Goal: Navigation & Orientation: Find specific page/section

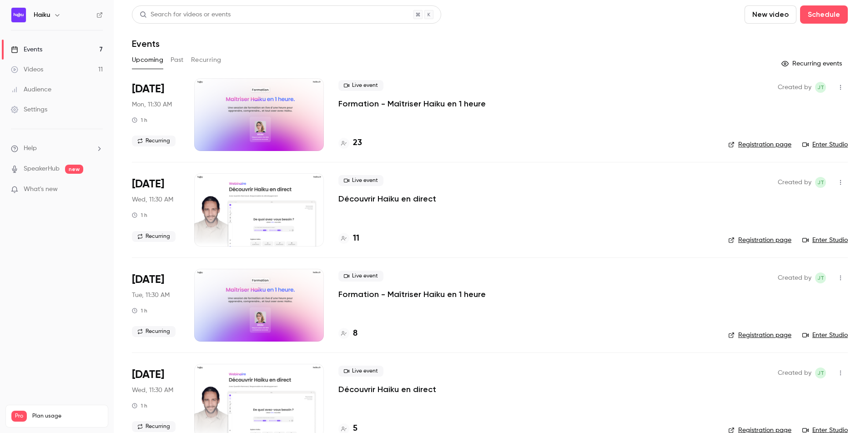
click at [51, 92] on link "Audience" at bounding box center [57, 90] width 114 height 20
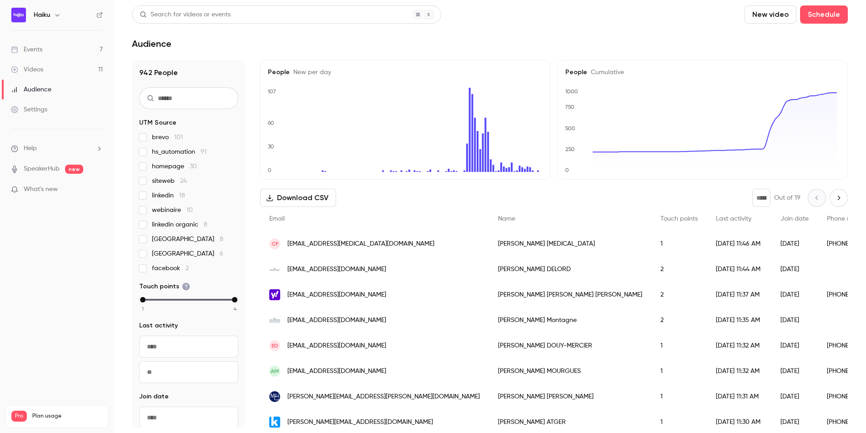
click at [59, 45] on link "Events 7" at bounding box center [57, 50] width 114 height 20
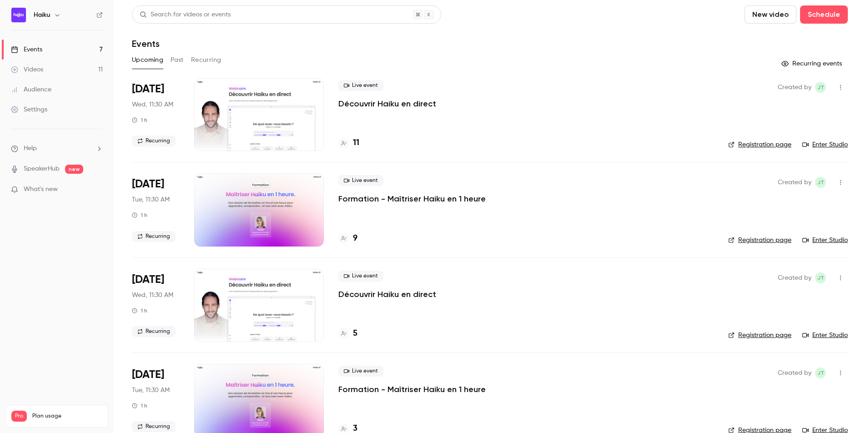
click at [179, 58] on button "Past" at bounding box center [177, 60] width 13 height 15
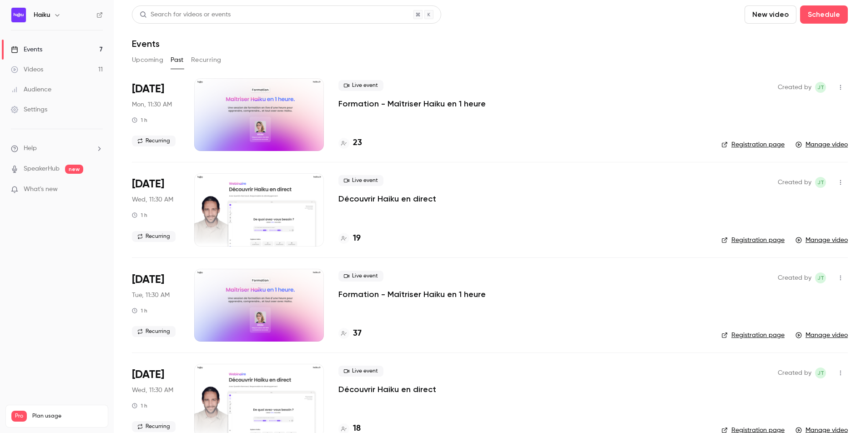
click at [43, 64] on link "Videos 11" at bounding box center [57, 70] width 114 height 20
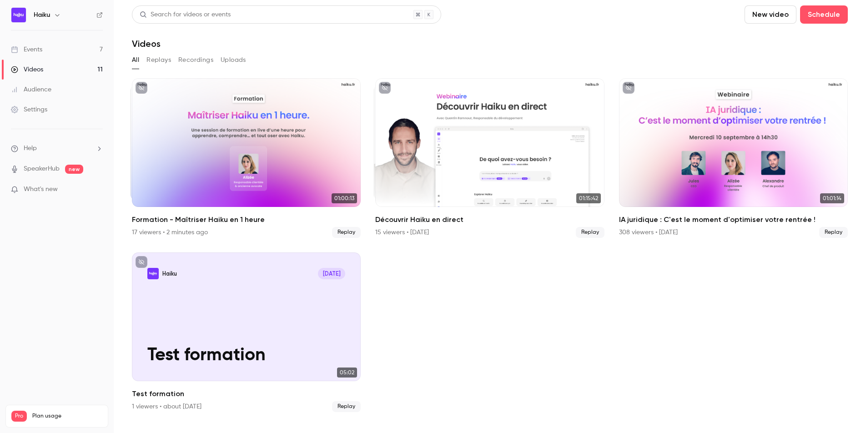
click at [48, 52] on link "Events 7" at bounding box center [57, 50] width 114 height 20
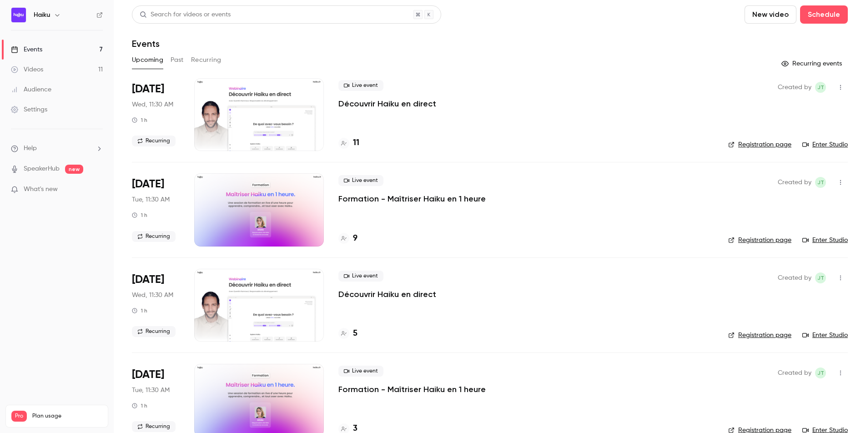
click at [49, 92] on div "Audience" at bounding box center [31, 89] width 40 height 9
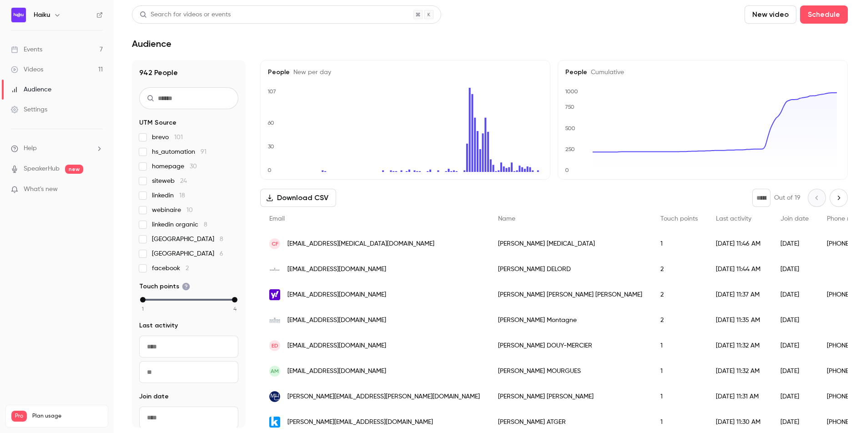
click at [55, 67] on link "Videos 11" at bounding box center [57, 70] width 114 height 20
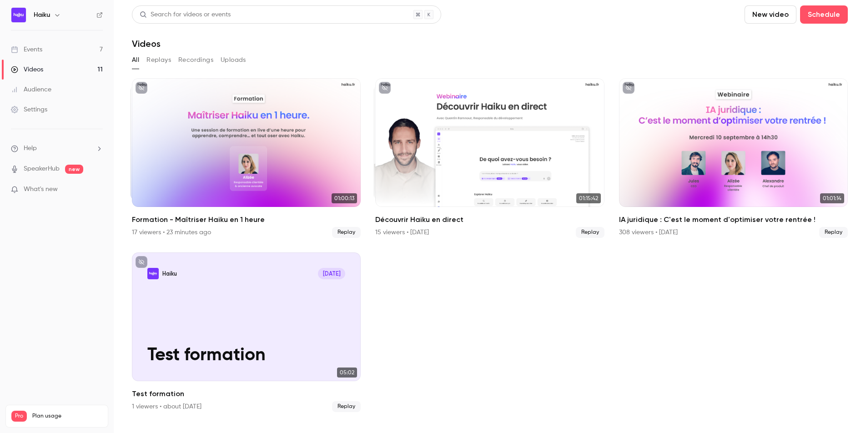
click at [54, 89] on link "Audience" at bounding box center [57, 90] width 114 height 20
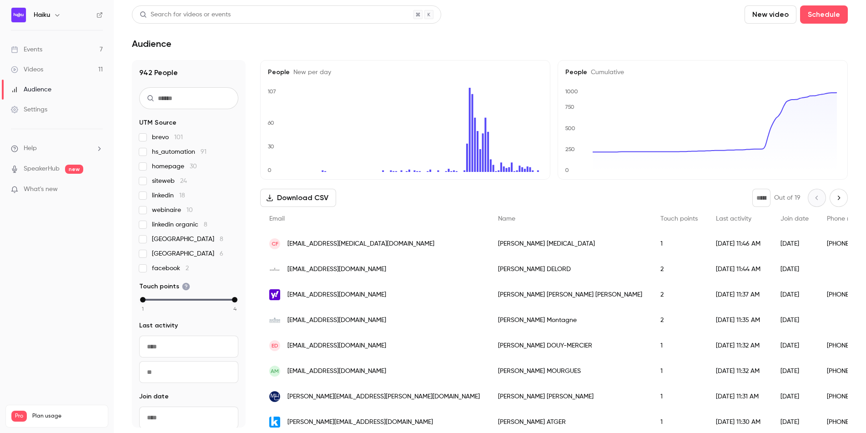
drag, startPoint x: 558, startPoint y: 203, endPoint x: 505, endPoint y: 222, distance: 56.4
click at [555, 203] on div "Download CSV * Out of 19" at bounding box center [554, 198] width 588 height 18
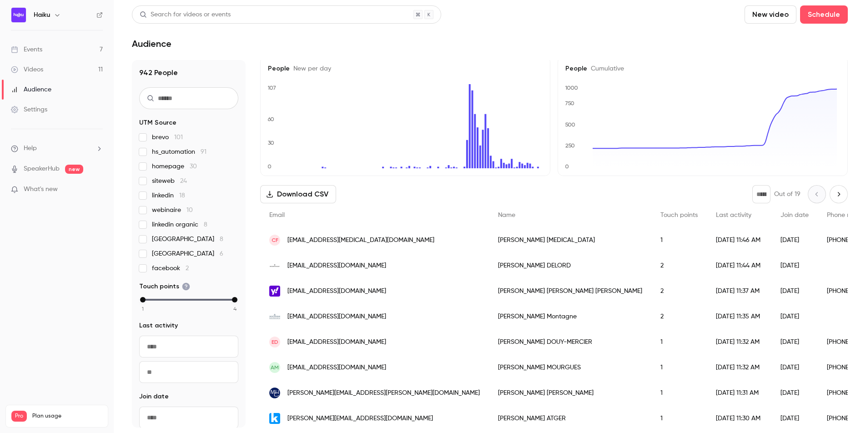
scroll to position [5, 0]
click at [47, 71] on link "Videos 11" at bounding box center [57, 70] width 114 height 20
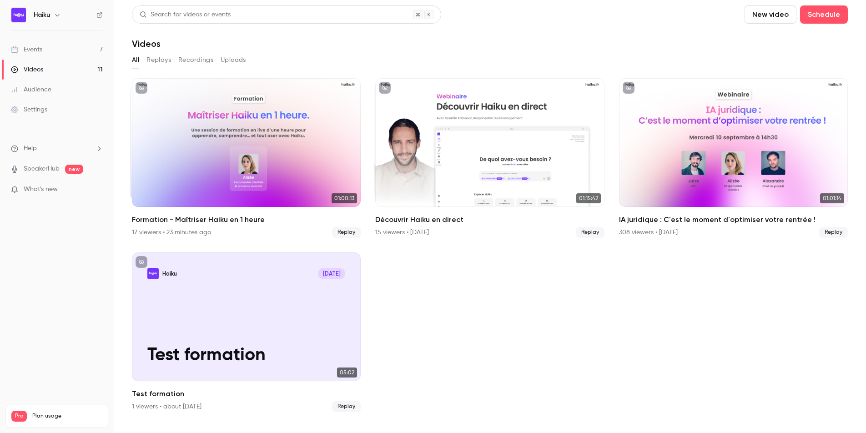
click at [56, 51] on link "Events 7" at bounding box center [57, 50] width 114 height 20
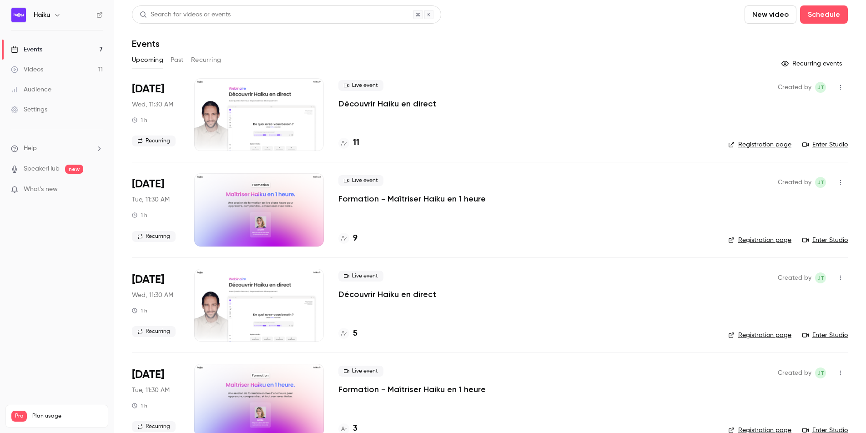
click at [187, 58] on div "Upcoming Past Recurring" at bounding box center [490, 60] width 716 height 15
click at [183, 59] on button "Past" at bounding box center [177, 60] width 13 height 15
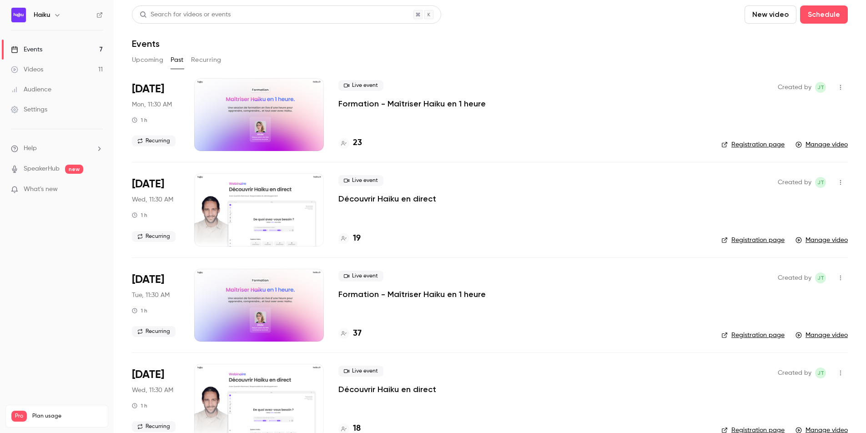
click at [497, 137] on div "23" at bounding box center [523, 143] width 369 height 12
click at [769, 145] on link "Registration page" at bounding box center [753, 144] width 63 height 9
click at [210, 60] on button "Recurring" at bounding box center [206, 60] width 30 height 15
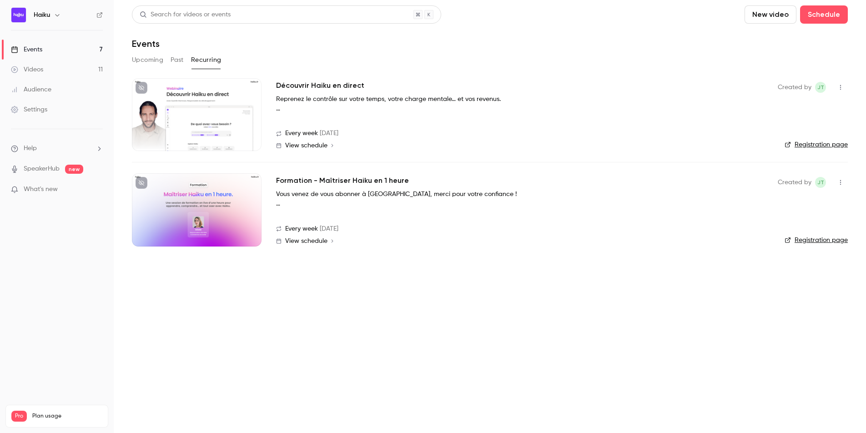
click at [185, 59] on div "Upcoming Past Recurring" at bounding box center [490, 60] width 716 height 15
click at [181, 60] on button "Past" at bounding box center [177, 60] width 13 height 15
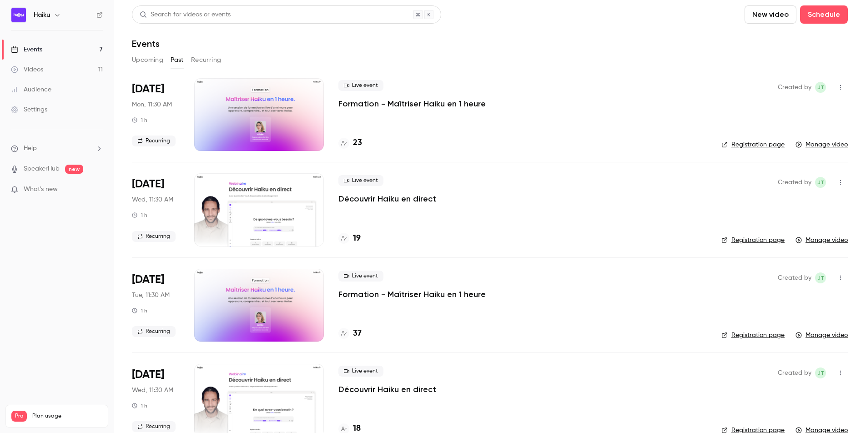
click at [48, 110] on link "Settings" at bounding box center [57, 110] width 114 height 20
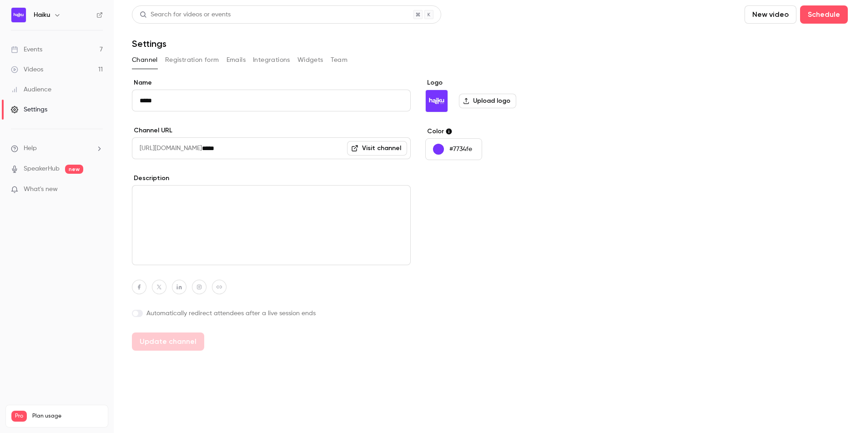
click at [51, 87] on link "Audience" at bounding box center [57, 90] width 114 height 20
